Goal: Task Accomplishment & Management: Use online tool/utility

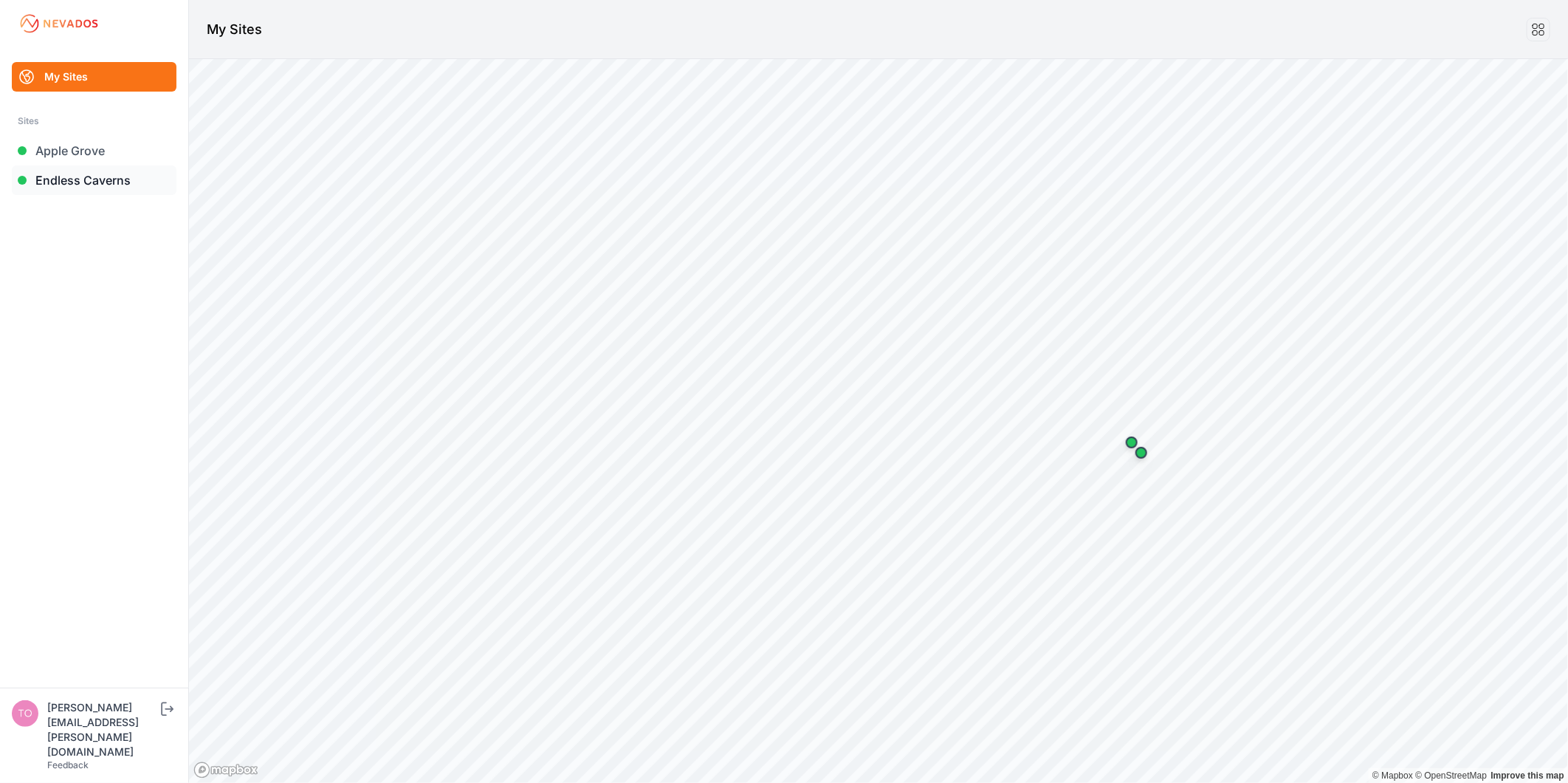
click at [115, 178] on link "Endless Caverns" at bounding box center [94, 180] width 165 height 29
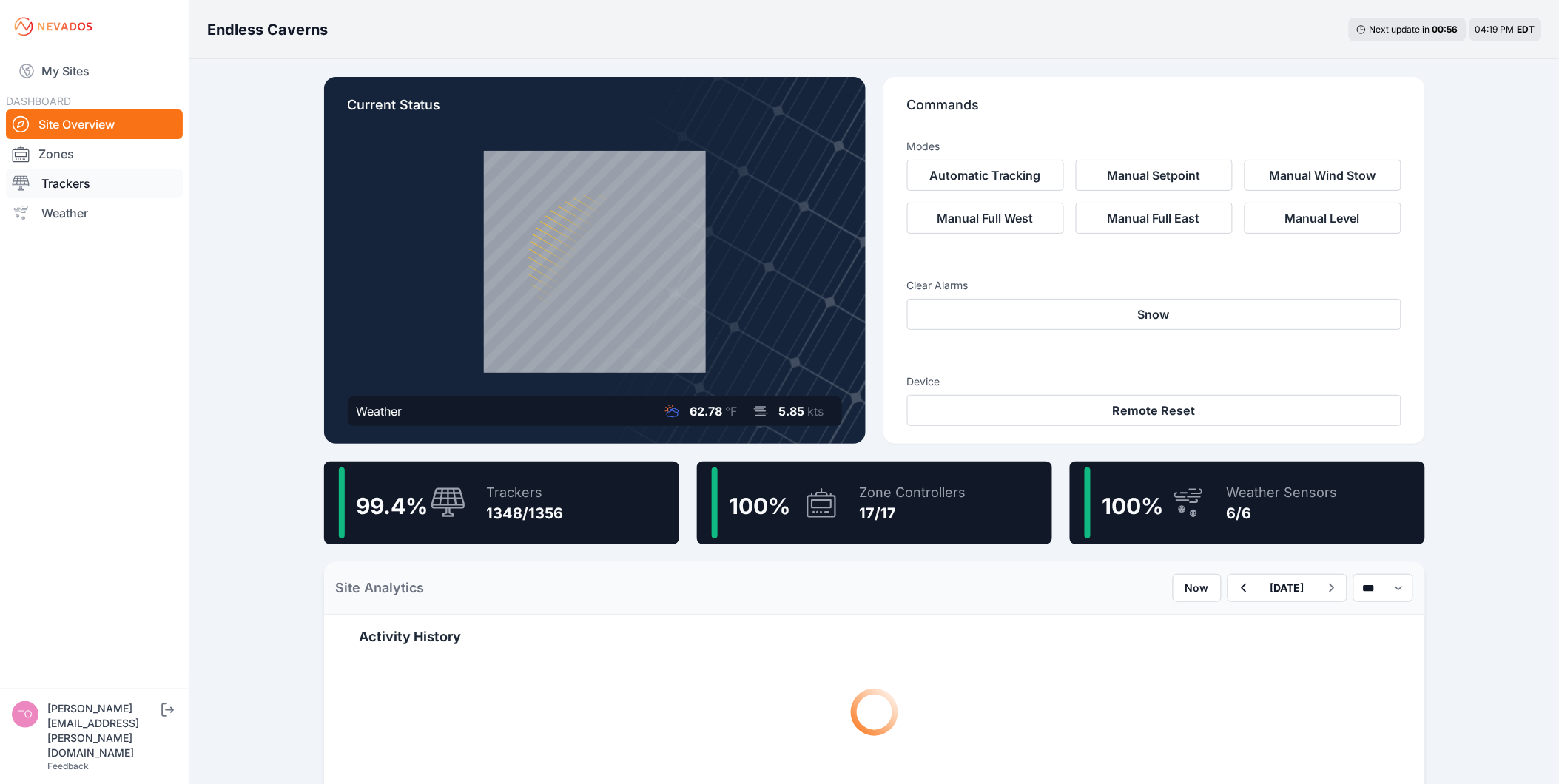
click at [87, 186] on link "Trackers" at bounding box center [94, 183] width 177 height 29
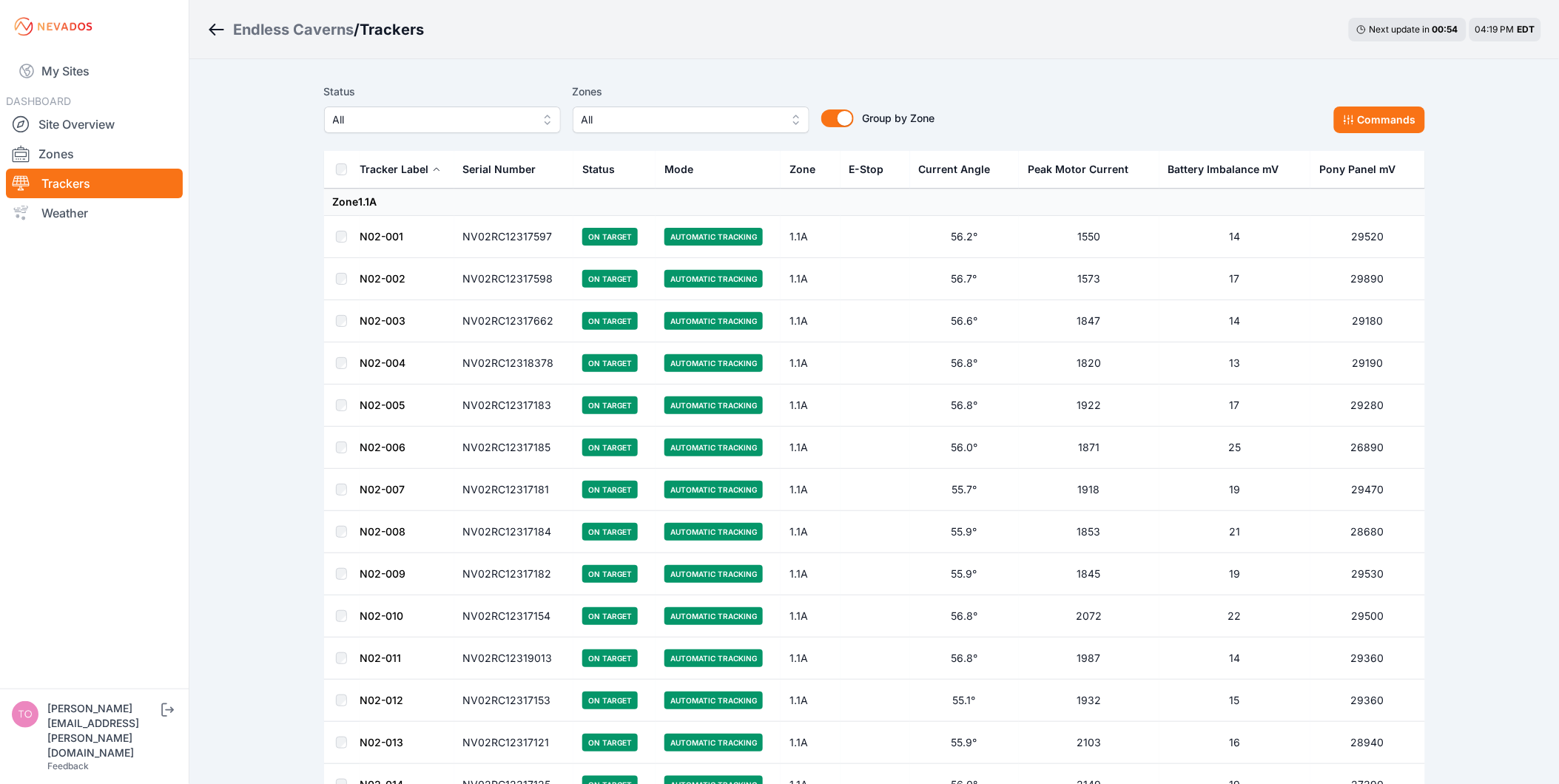
click at [509, 120] on span "All" at bounding box center [432, 120] width 198 height 18
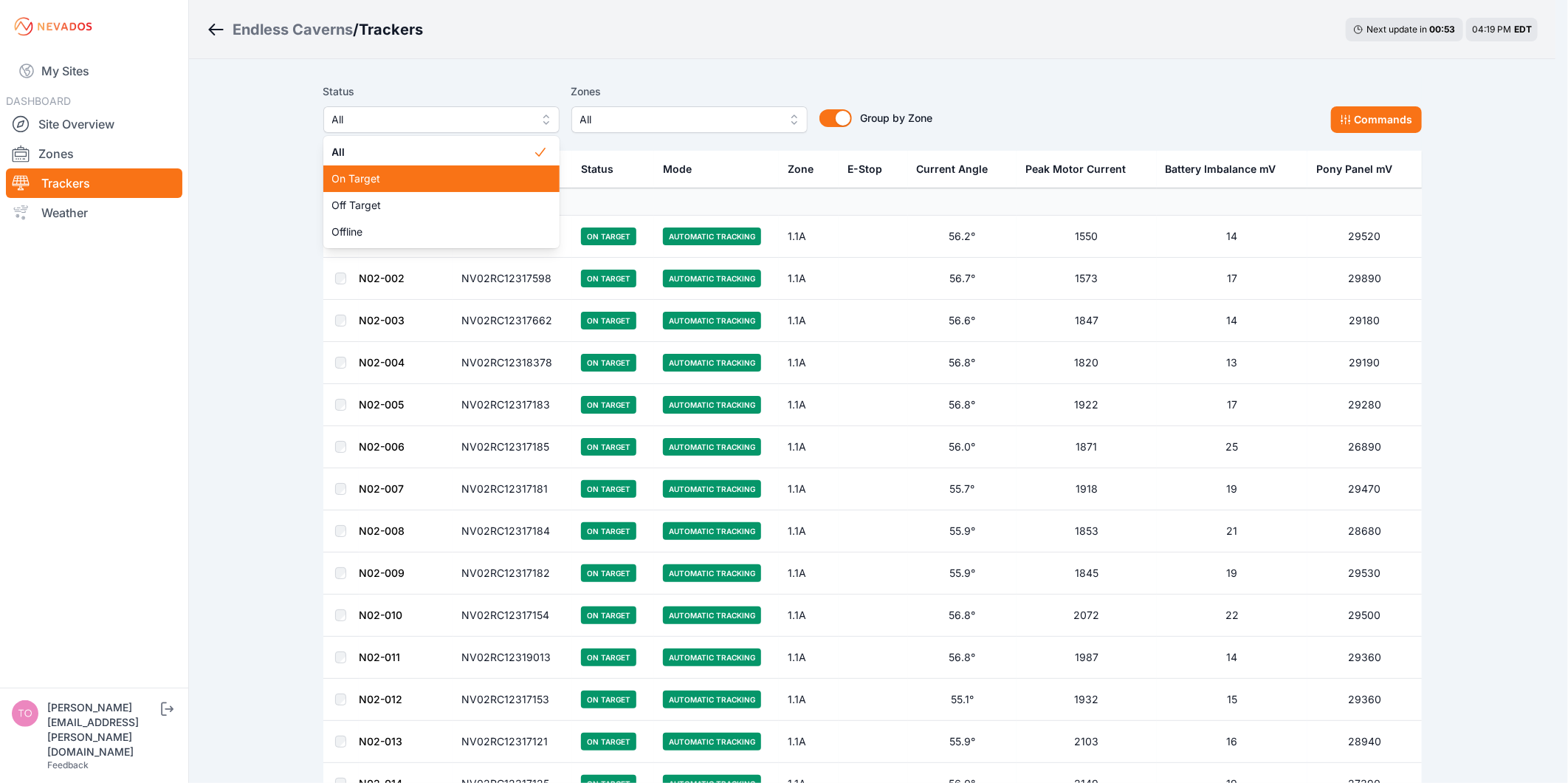
click at [491, 171] on span "On Target" at bounding box center [432, 179] width 200 height 15
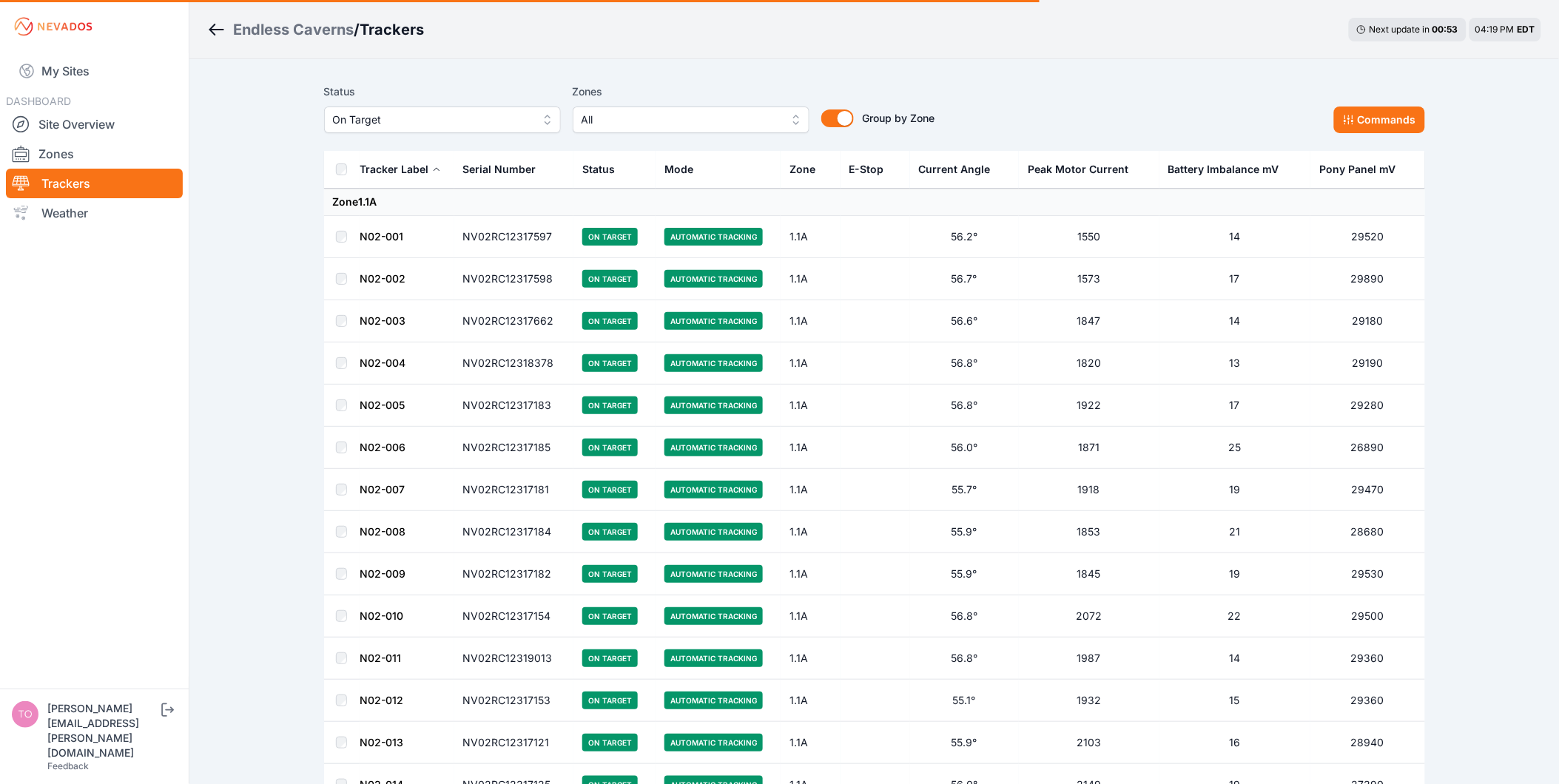
click at [461, 122] on span "On Target" at bounding box center [432, 120] width 198 height 18
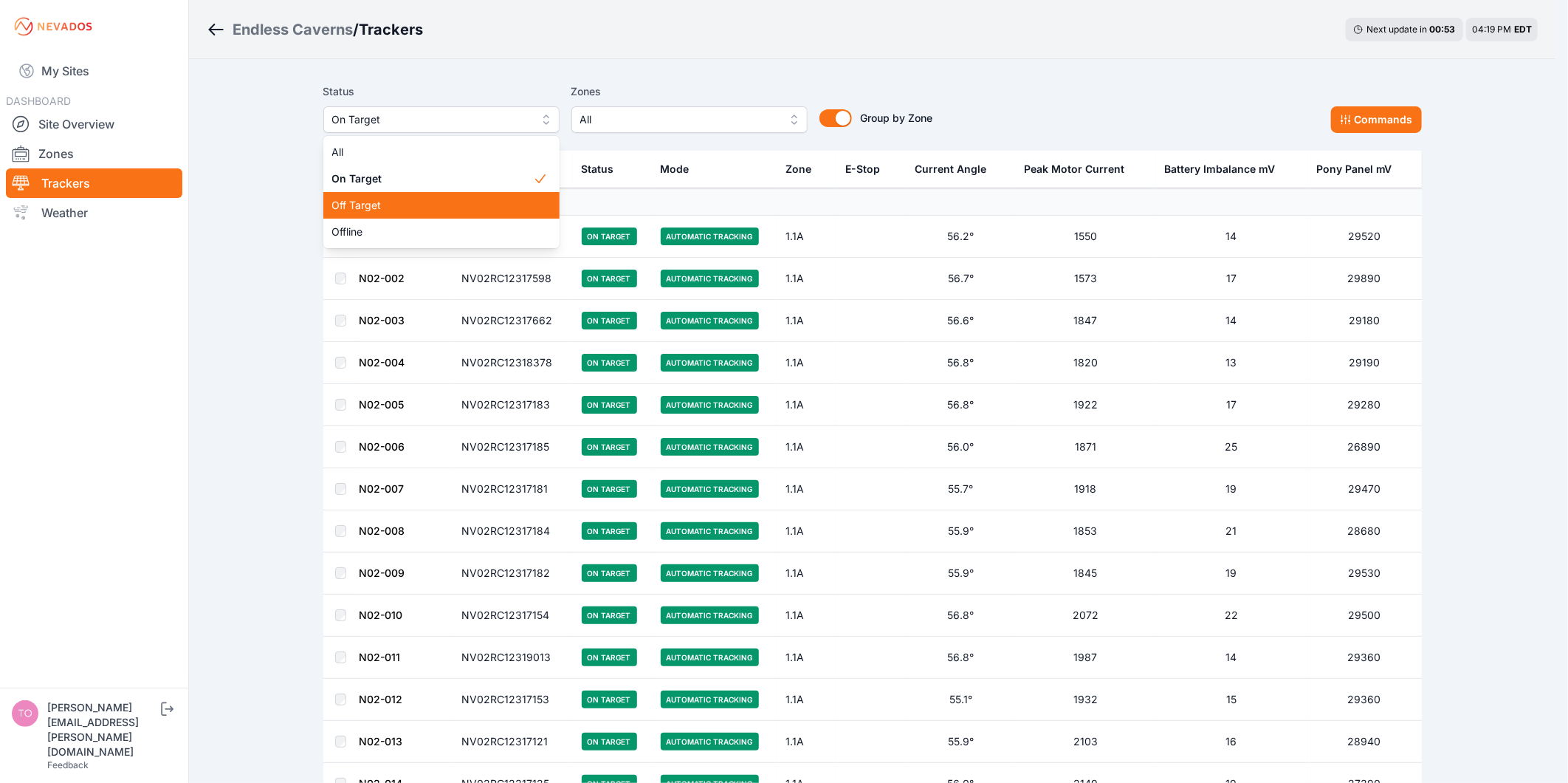
click at [458, 194] on div "Off Target" at bounding box center [441, 205] width 236 height 26
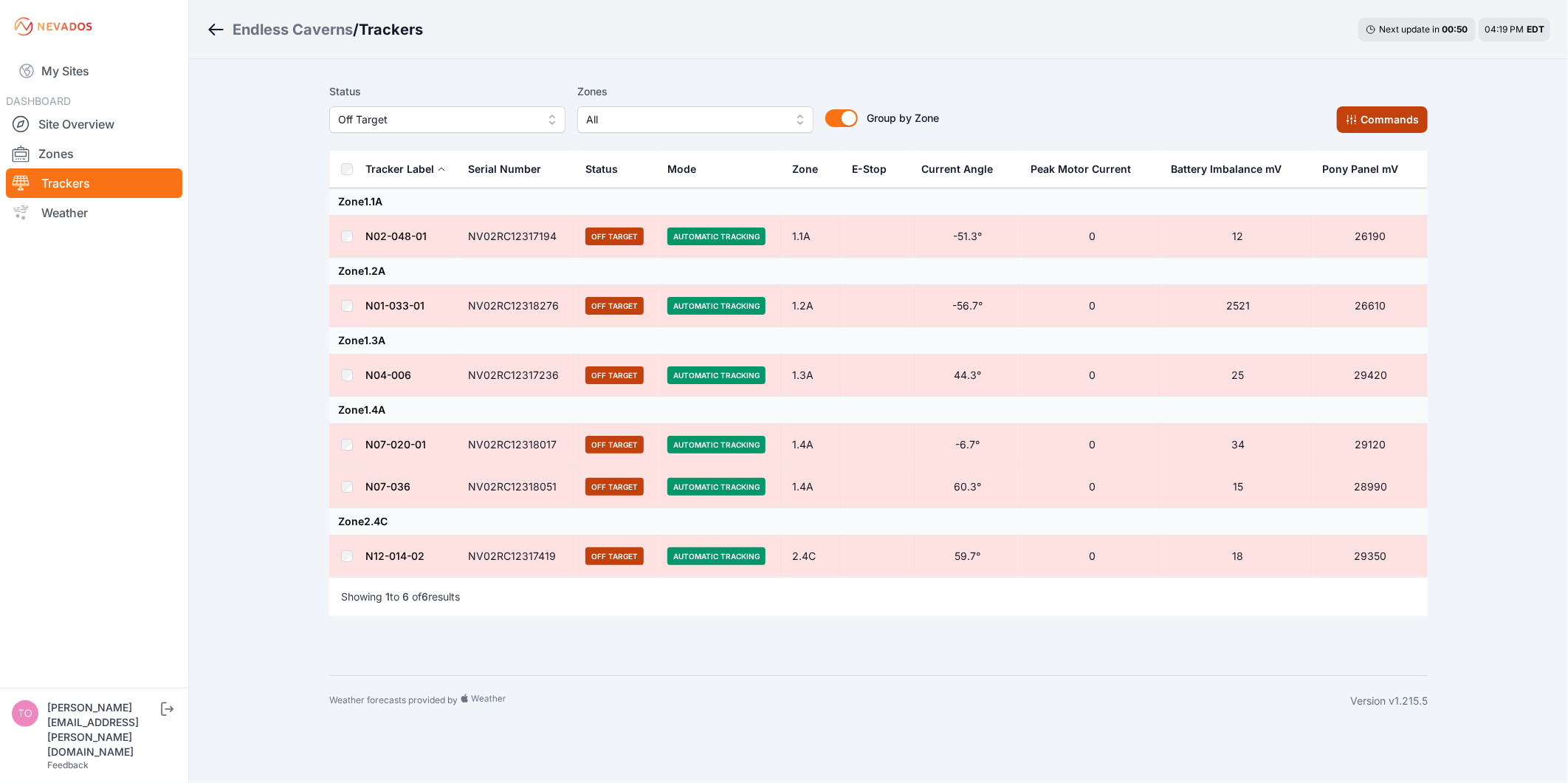
click at [1371, 120] on button "Commands" at bounding box center [1382, 120] width 91 height 26
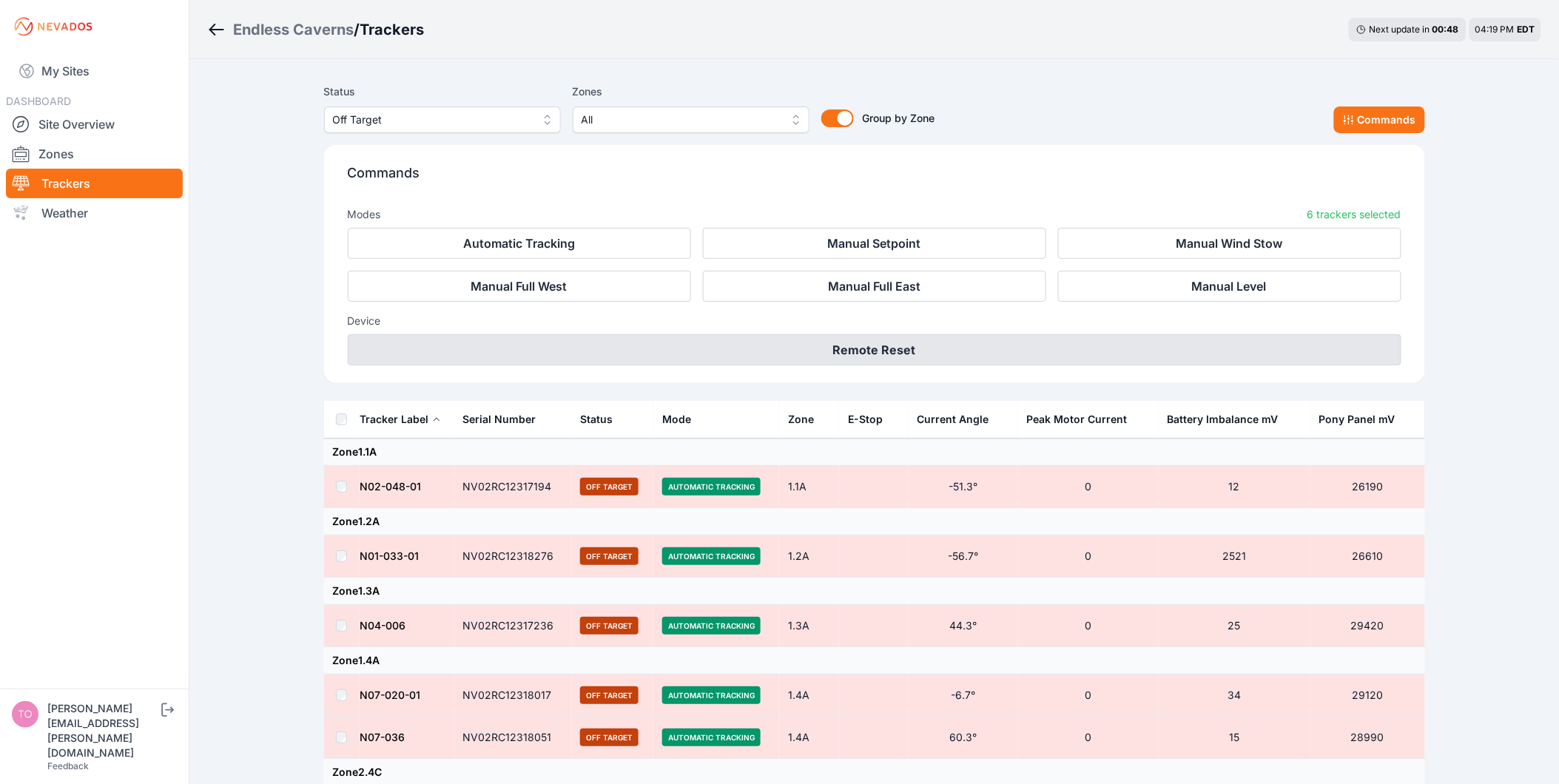
click at [875, 338] on button "Remote Reset" at bounding box center [875, 350] width 1054 height 31
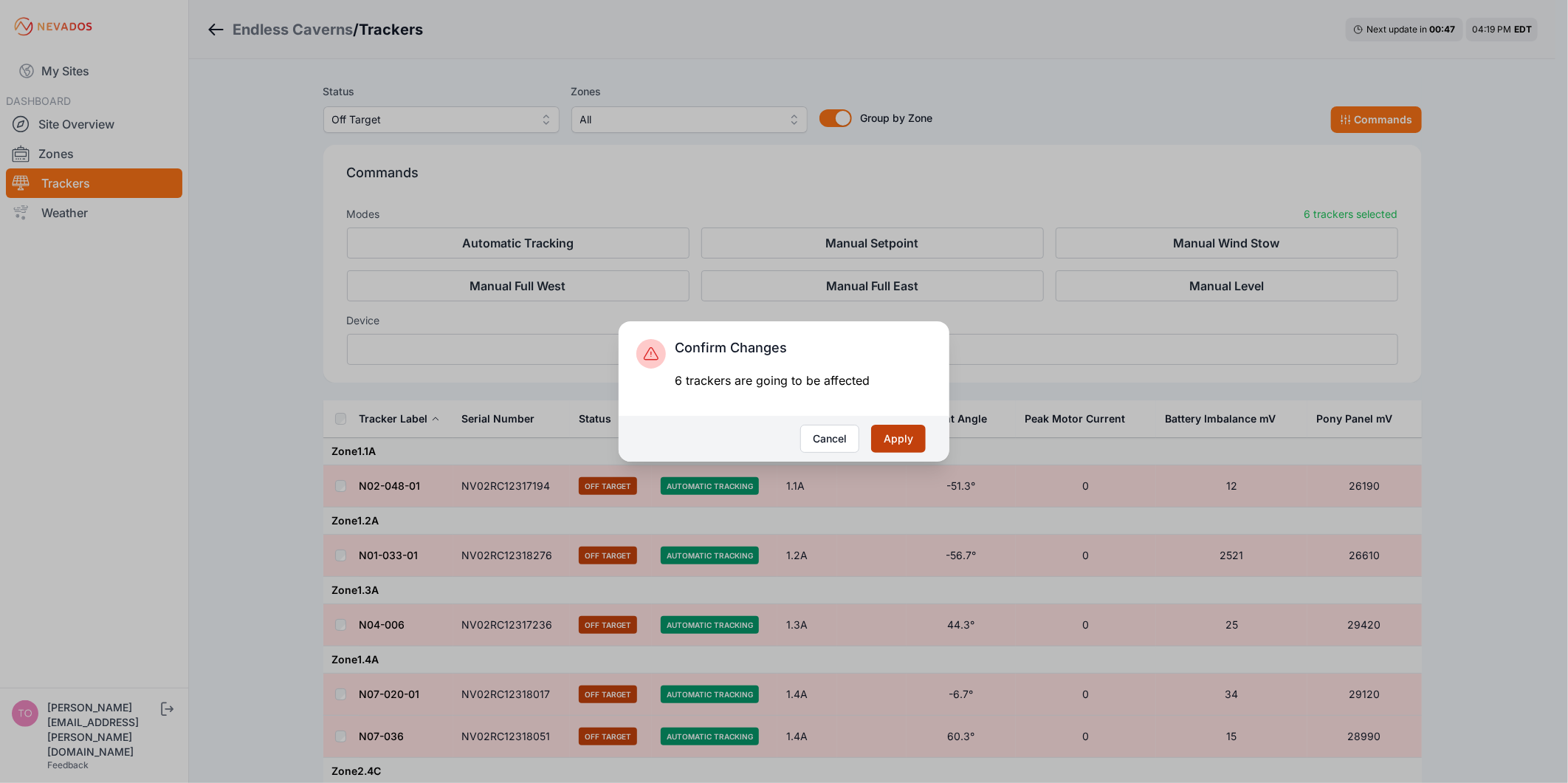
click at [918, 435] on button "Apply" at bounding box center [898, 439] width 55 height 28
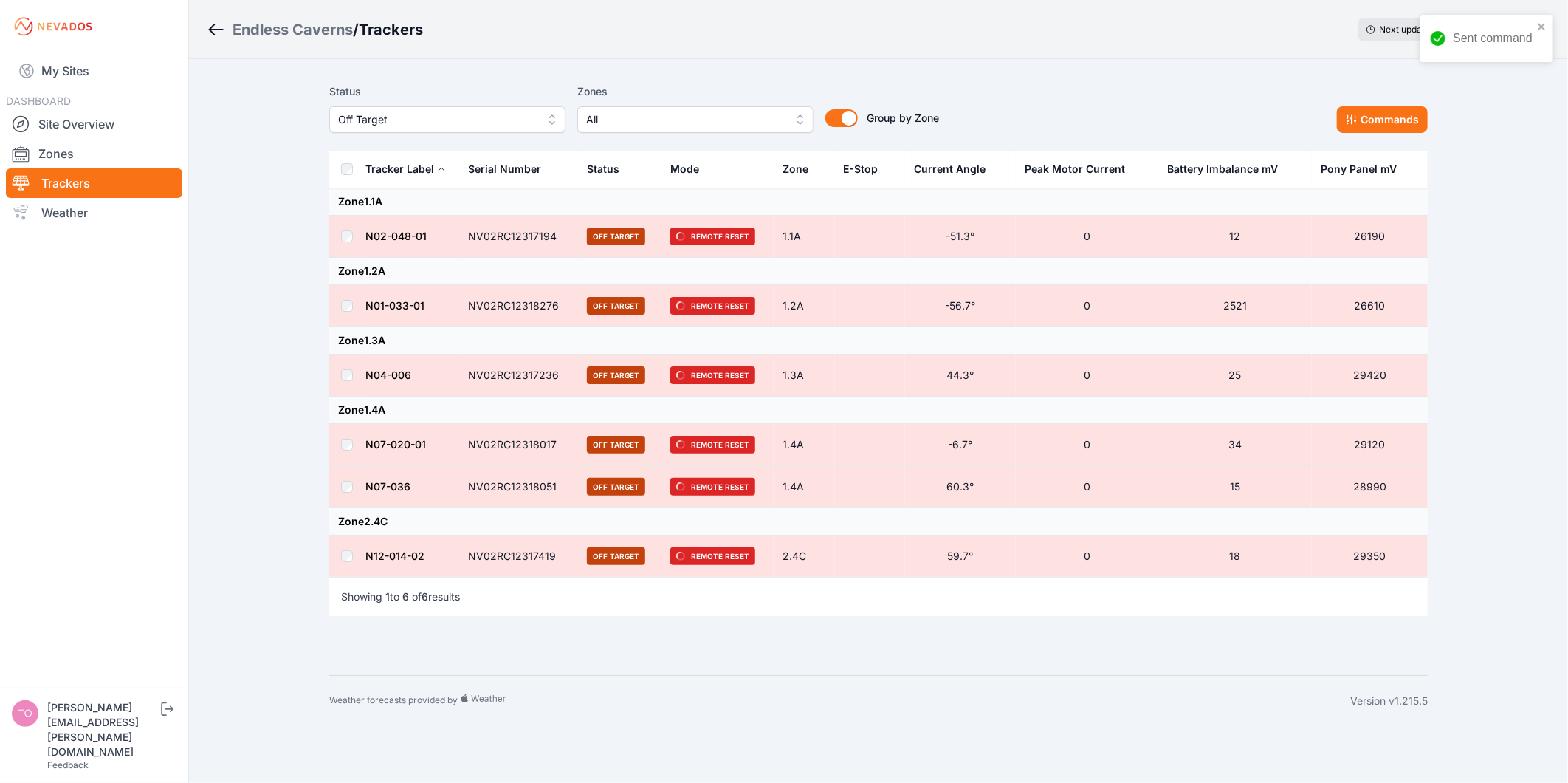
click at [401, 117] on span "Off Target" at bounding box center [436, 120] width 198 height 18
click at [411, 232] on span "Offline" at bounding box center [437, 232] width 200 height 15
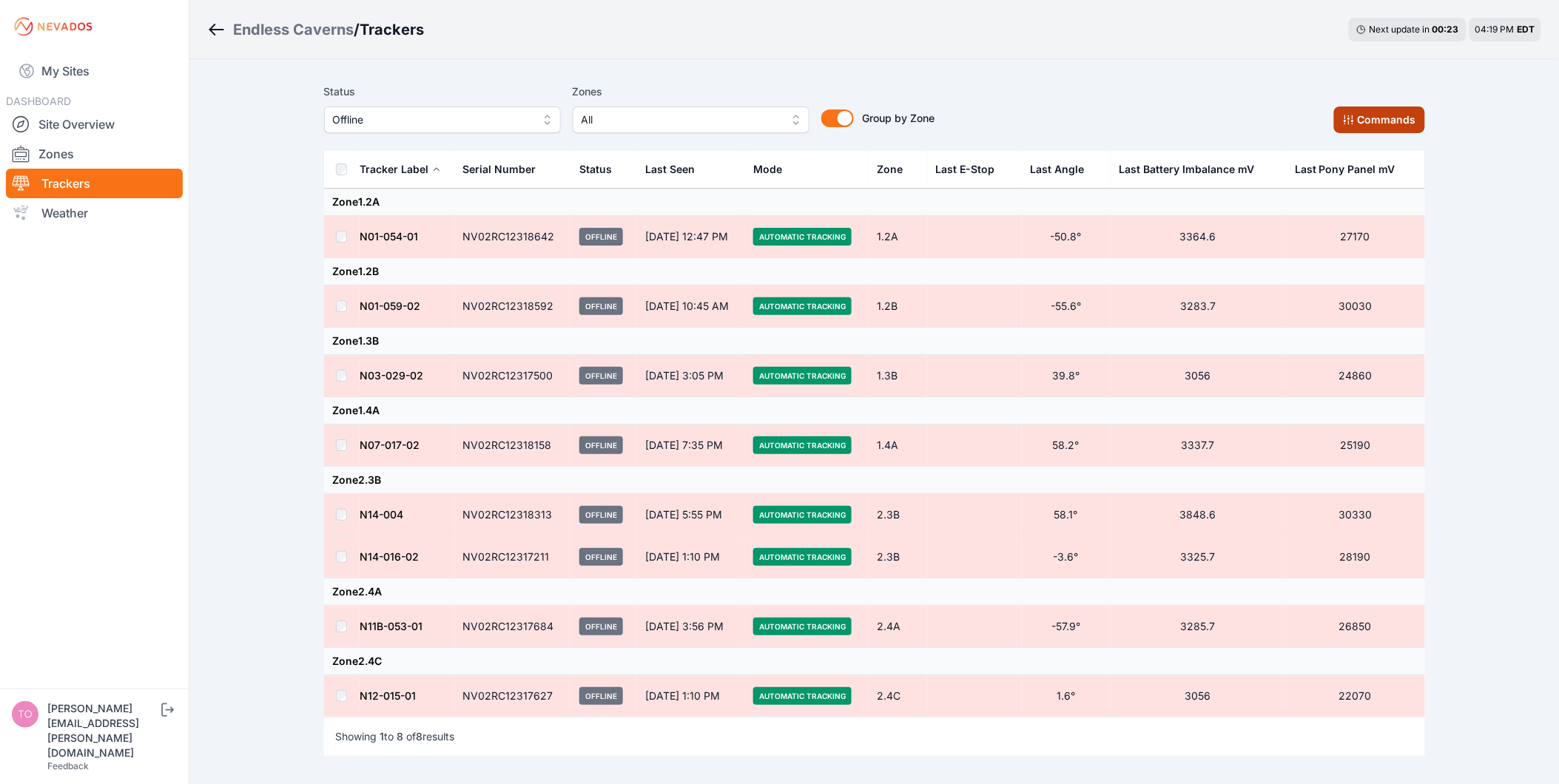
click at [1385, 120] on button "Commands" at bounding box center [1379, 120] width 91 height 26
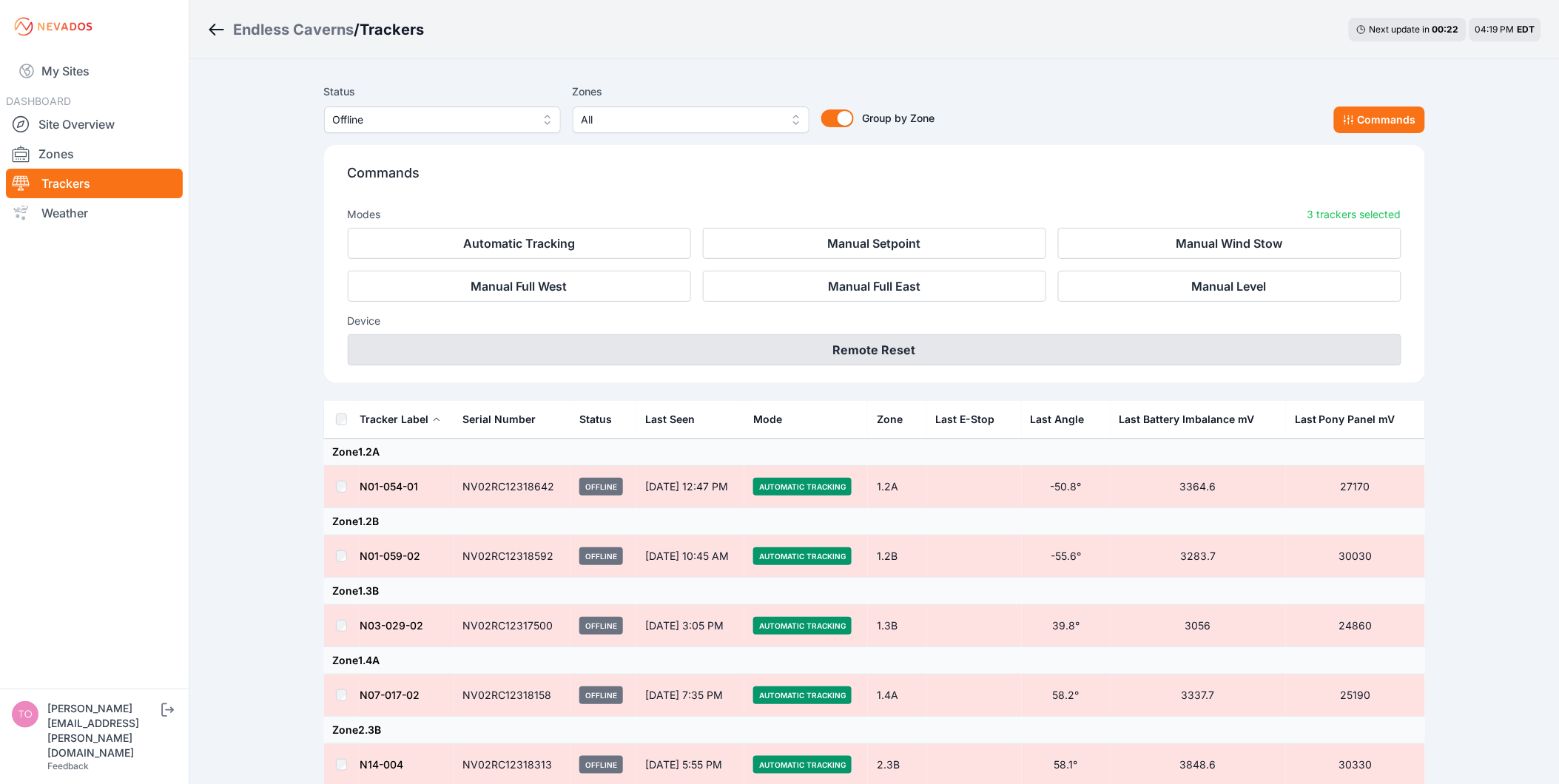
click at [901, 359] on button "Remote Reset" at bounding box center [875, 350] width 1054 height 31
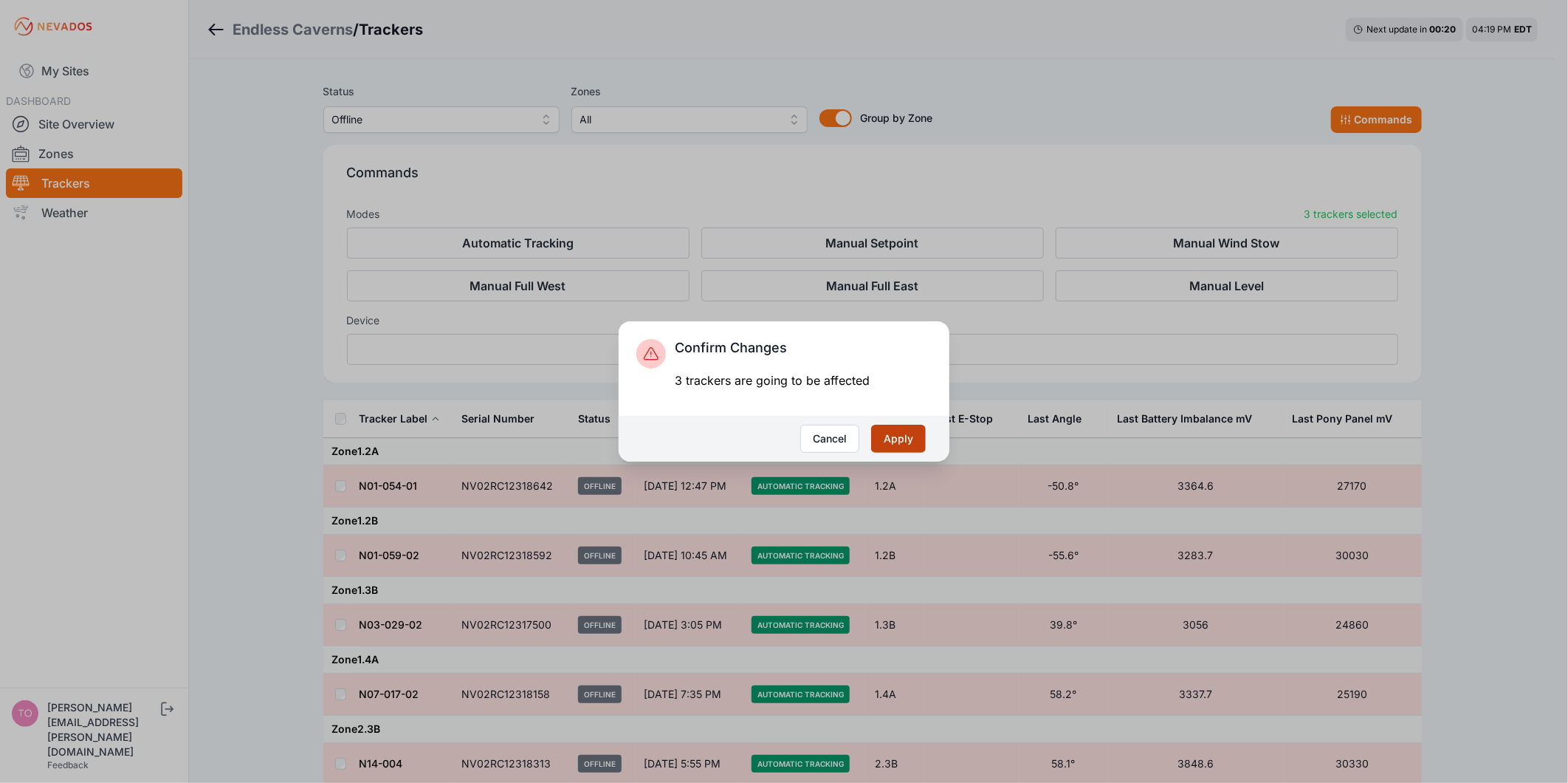
click at [901, 437] on button "Apply" at bounding box center [898, 439] width 55 height 28
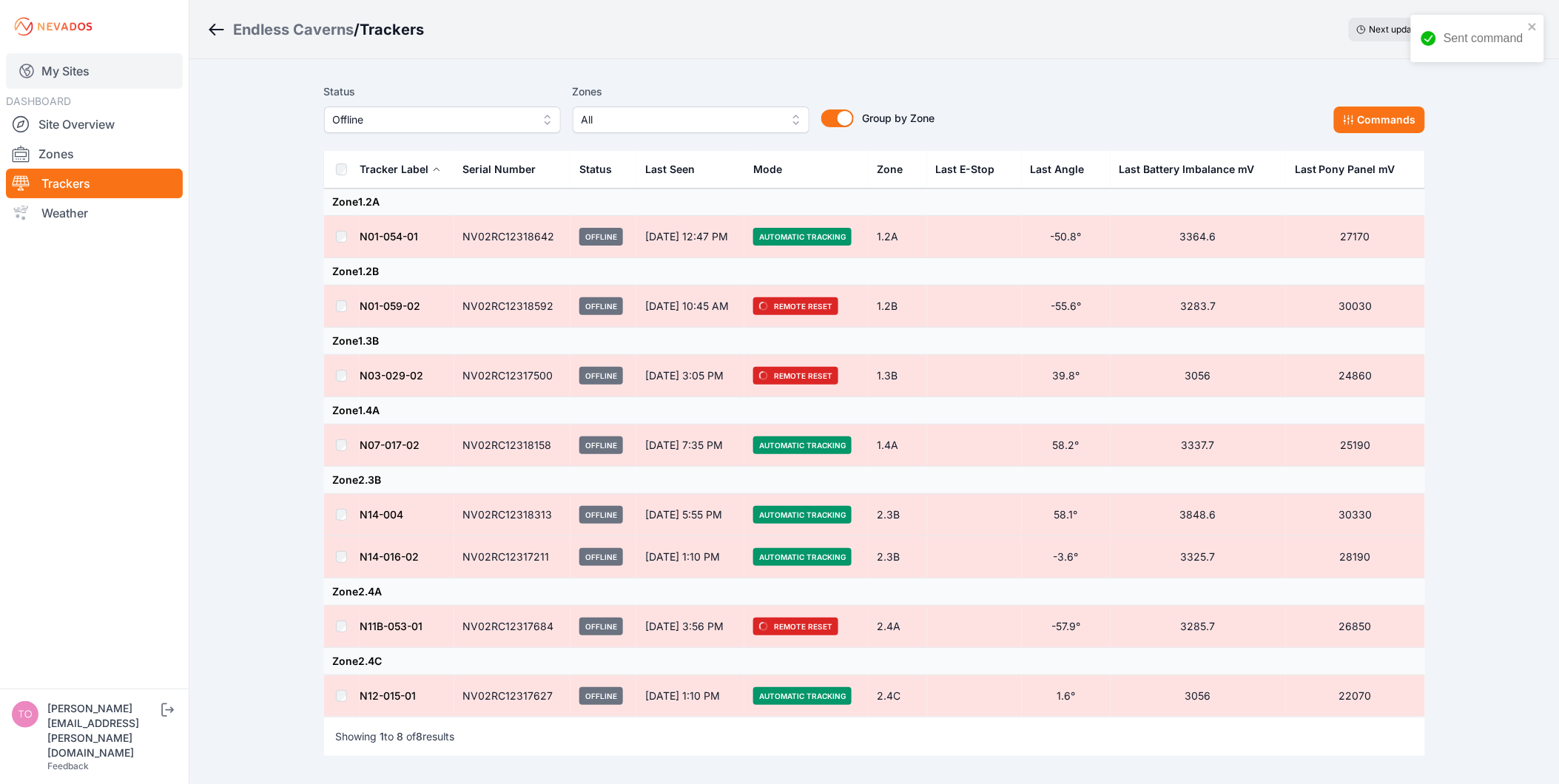
click at [75, 73] on link "My Sites" at bounding box center [94, 72] width 177 height 36
